Goal: Find specific page/section: Find specific page/section

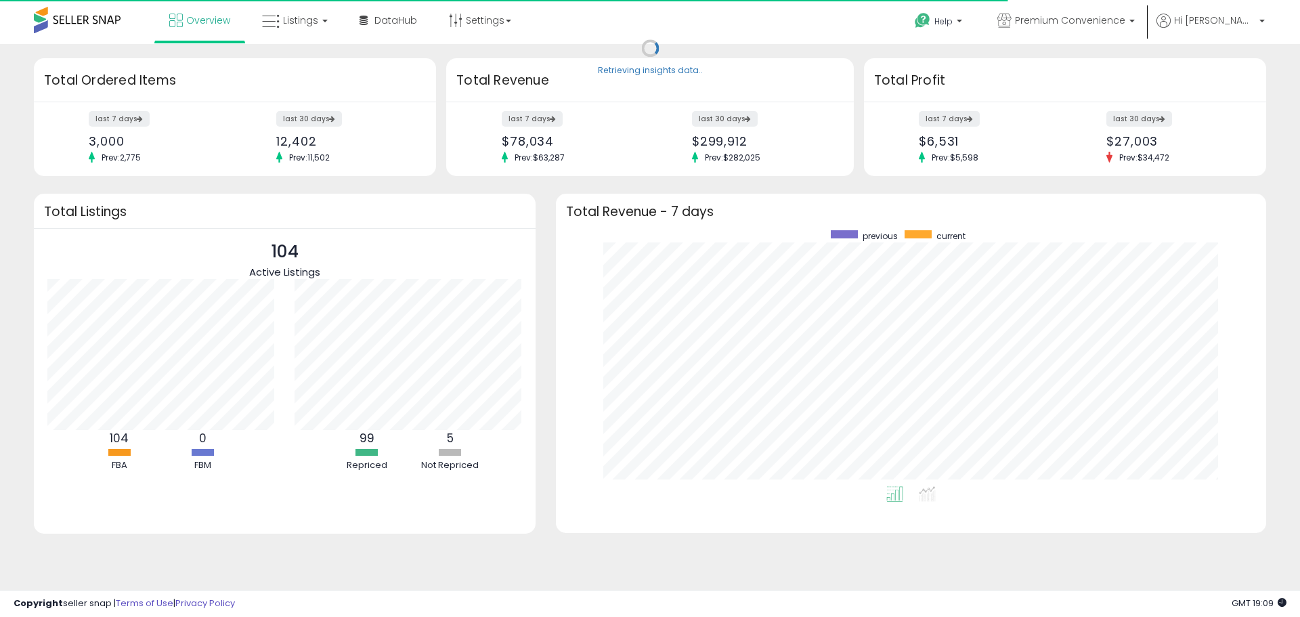
scroll to position [256, 683]
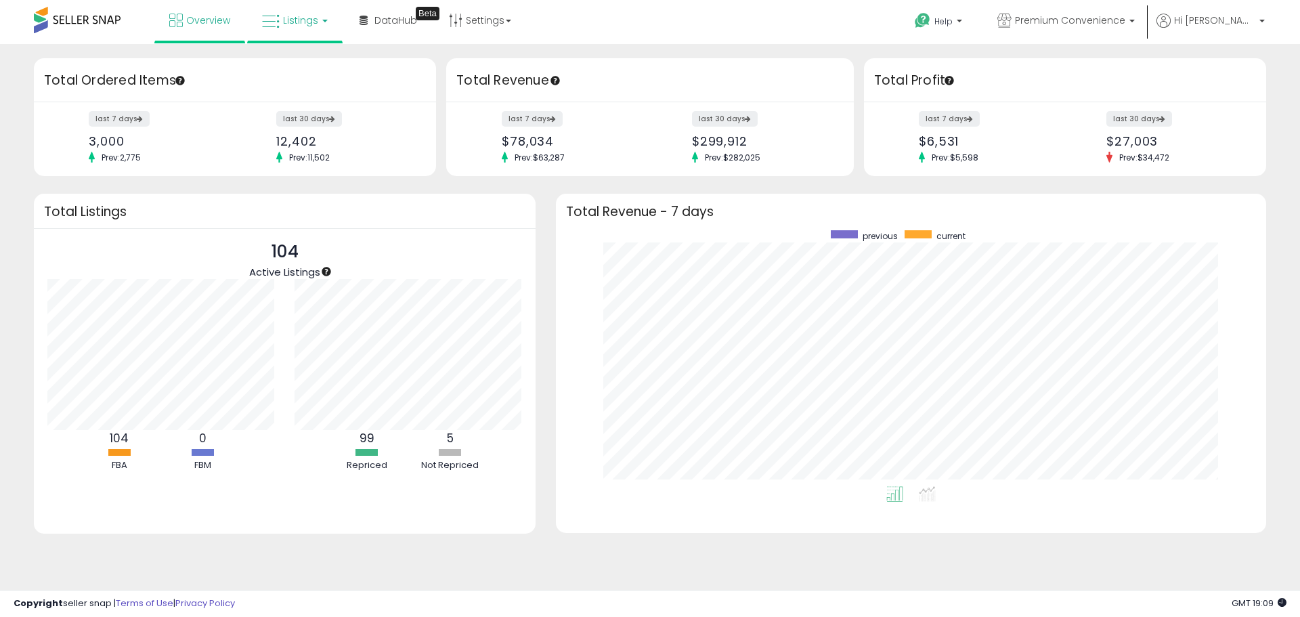
click at [289, 11] on link "Listings" at bounding box center [295, 20] width 86 height 41
click at [299, 67] on icon at bounding box center [305, 67] width 59 height 18
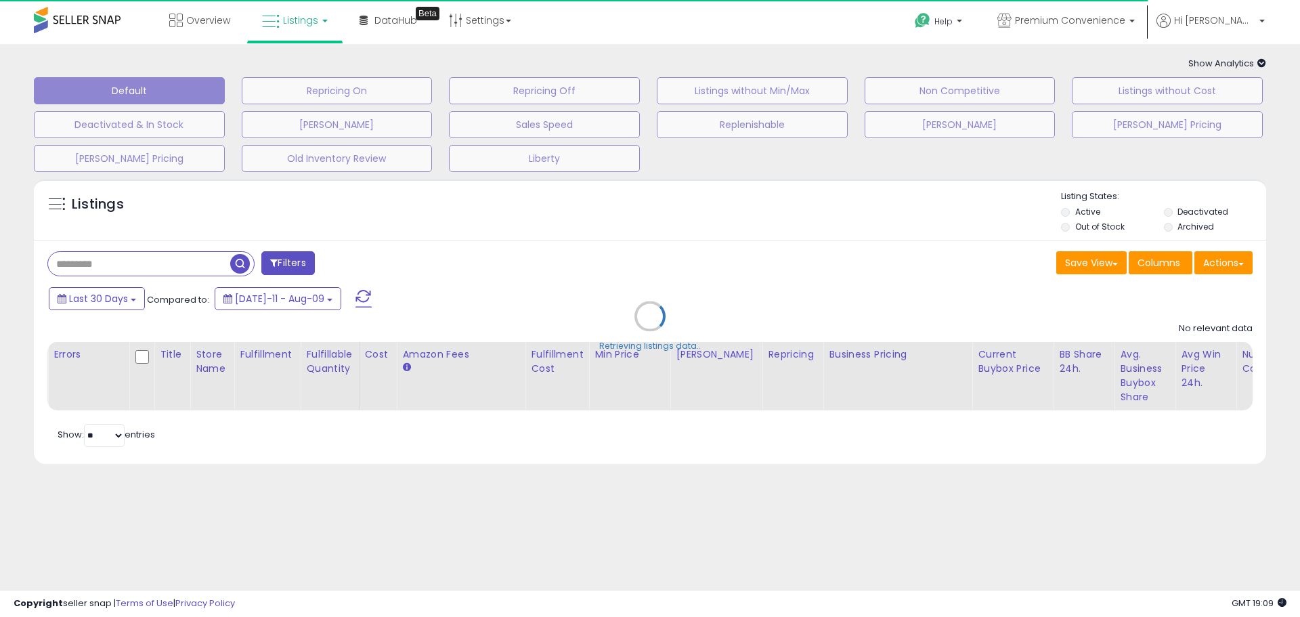
click at [182, 265] on div "Retrieving listings data.." at bounding box center [650, 326] width 1253 height 309
